Goal: Transaction & Acquisition: Purchase product/service

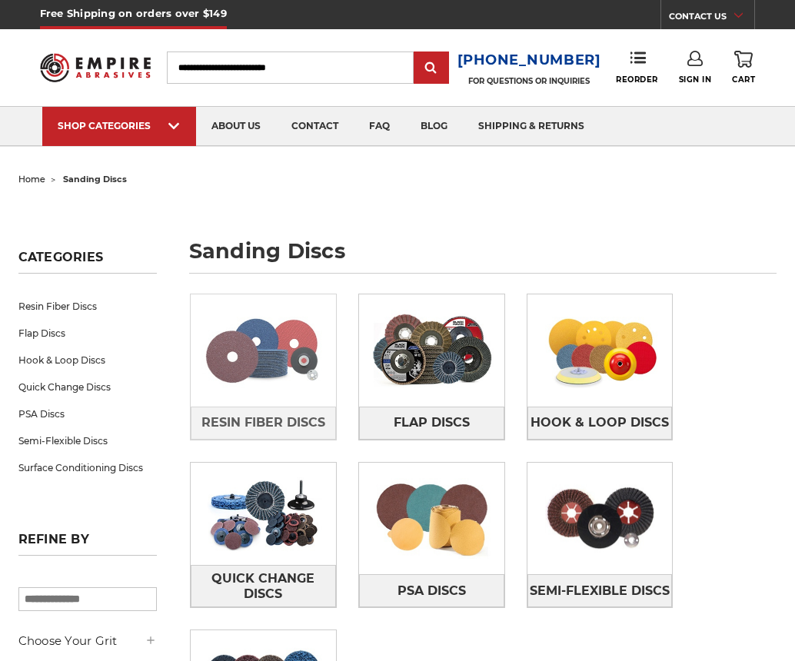
click at [248, 398] on img at bounding box center [263, 350] width 145 height 103
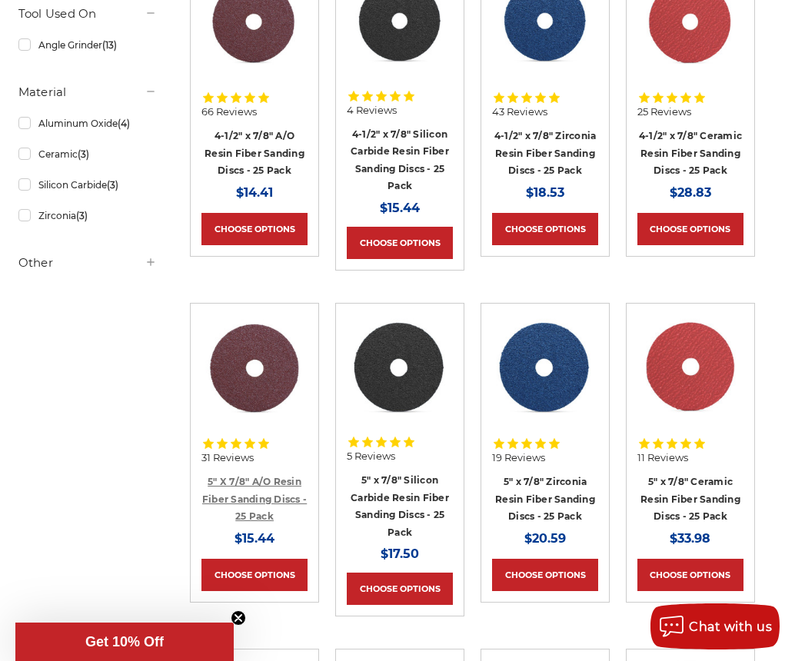
click at [265, 482] on link "5" X 7/8" A/O Resin Fiber Sanding Discs - 25 Pack" at bounding box center [254, 499] width 105 height 46
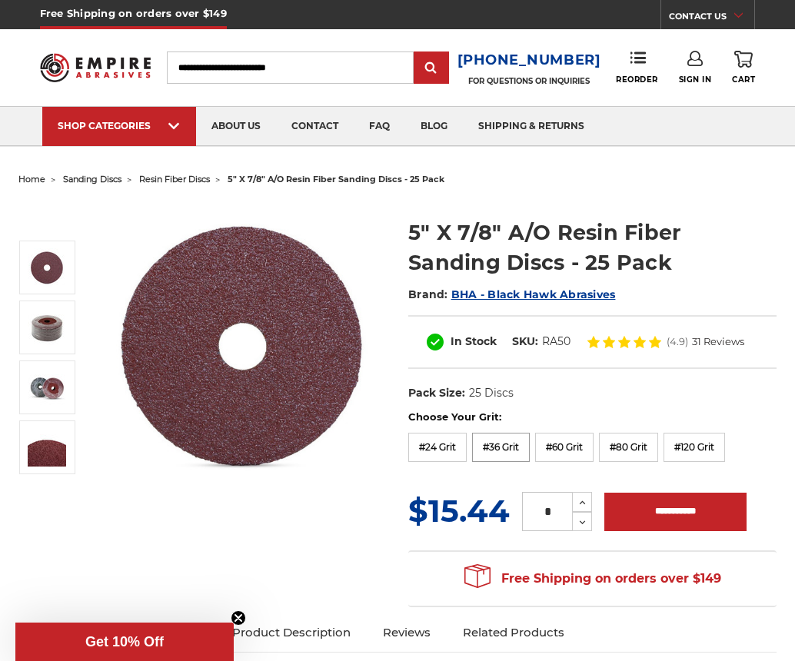
click at [495, 449] on label "#36 Grit" at bounding box center [501, 447] width 58 height 29
